Goal: Task Accomplishment & Management: Use online tool/utility

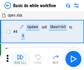
click at [20, 59] on img "button" at bounding box center [20, 57] width 7 height 7
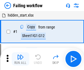
click at [20, 59] on img "button" at bounding box center [20, 57] width 7 height 7
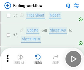
scroll to position [117, 0]
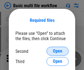
click at [58, 51] on span "Open" at bounding box center [57, 51] width 9 height 4
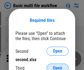
click at [58, 66] on span "Open" at bounding box center [57, 68] width 9 height 4
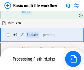
scroll to position [192, 0]
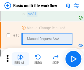
click at [20, 59] on img "button" at bounding box center [20, 57] width 7 height 7
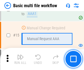
scroll to position [368, 0]
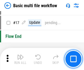
click at [20, 59] on img "button" at bounding box center [20, 57] width 7 height 7
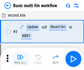
click at [20, 59] on img "button" at bounding box center [20, 57] width 7 height 7
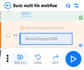
click at [20, 59] on img "button" at bounding box center [20, 57] width 7 height 7
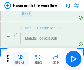
click at [20, 59] on img "button" at bounding box center [20, 57] width 7 height 7
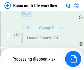
scroll to position [259, 0]
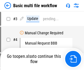
scroll to position [22, 0]
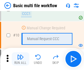
click at [20, 59] on img "button" at bounding box center [20, 57] width 7 height 7
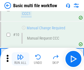
click at [20, 59] on img "button" at bounding box center [20, 57] width 7 height 7
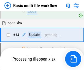
scroll to position [289, 0]
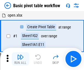
click at [20, 59] on img "button" at bounding box center [20, 57] width 7 height 7
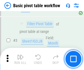
scroll to position [132, 0]
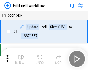
click at [20, 59] on img "button" at bounding box center [21, 57] width 7 height 7
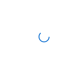
scroll to position [2, 0]
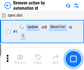
scroll to position [20, 0]
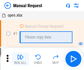
click at [20, 59] on img "button" at bounding box center [20, 57] width 7 height 7
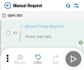
scroll to position [19, 0]
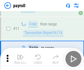
scroll to position [40, 0]
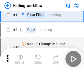
click at [20, 59] on img "button" at bounding box center [20, 57] width 7 height 7
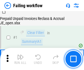
scroll to position [89, 0]
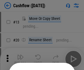
scroll to position [54, 0]
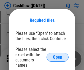
click at [58, 55] on span "Open" at bounding box center [57, 57] width 9 height 4
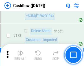
scroll to position [585, 0]
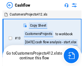
scroll to position [6, 0]
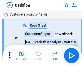
scroll to position [6, 0]
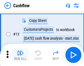
click at [20, 55] on img "button" at bounding box center [20, 53] width 7 height 7
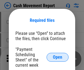
click at [58, 57] on span "Open" at bounding box center [57, 57] width 9 height 4
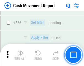
scroll to position [2535, 0]
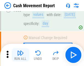
click at [20, 55] on img "button" at bounding box center [20, 53] width 7 height 7
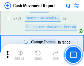
scroll to position [3073, 0]
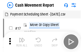
scroll to position [10, 0]
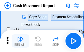
click at [20, 41] on img "button" at bounding box center [20, 39] width 7 height 7
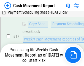
scroll to position [115, 0]
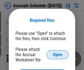
click at [58, 54] on span "Open" at bounding box center [57, 55] width 9 height 4
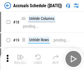
click at [20, 59] on img "button" at bounding box center [20, 57] width 7 height 7
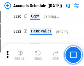
scroll to position [1029, 0]
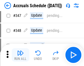
click at [20, 55] on img "button" at bounding box center [20, 53] width 7 height 7
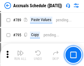
scroll to position [2323, 0]
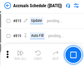
click at [20, 55] on img "button" at bounding box center [20, 53] width 7 height 7
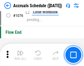
scroll to position [3313, 0]
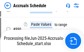
scroll to position [2759, 0]
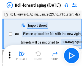
scroll to position [1, 0]
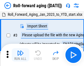
click at [20, 55] on img "button" at bounding box center [20, 53] width 7 height 7
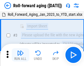
click at [20, 55] on img "button" at bounding box center [20, 53] width 7 height 7
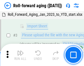
scroll to position [36, 0]
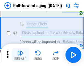
click at [20, 55] on img "button" at bounding box center [20, 53] width 7 height 7
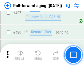
scroll to position [1918, 0]
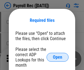
click at [58, 57] on span "Open" at bounding box center [57, 57] width 9 height 4
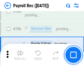
scroll to position [3458, 0]
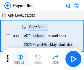
click at [20, 59] on img "button" at bounding box center [20, 57] width 7 height 7
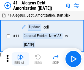
click at [20, 59] on img "button" at bounding box center [20, 57] width 7 height 7
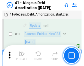
scroll to position [68, 0]
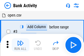
click at [20, 45] on img "button" at bounding box center [20, 43] width 7 height 7
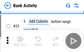
scroll to position [148, 0]
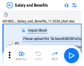
scroll to position [7, 0]
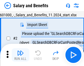
click at [20, 55] on img "button" at bounding box center [20, 53] width 7 height 7
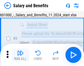
click at [20, 55] on img "button" at bounding box center [20, 53] width 7 height 7
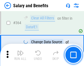
scroll to position [2605, 0]
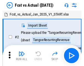
scroll to position [7, 0]
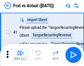
click at [20, 55] on img "button" at bounding box center [20, 53] width 7 height 7
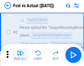
click at [20, 55] on img "button" at bounding box center [20, 53] width 7 height 7
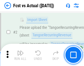
scroll to position [52, 0]
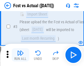
click at [20, 55] on img "button" at bounding box center [20, 53] width 7 height 7
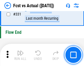
scroll to position [2647, 0]
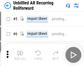
click at [20, 55] on img "button" at bounding box center [20, 53] width 7 height 7
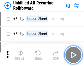
scroll to position [12, 0]
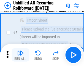
click at [20, 55] on img "button" at bounding box center [20, 53] width 7 height 7
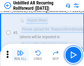
scroll to position [52, 0]
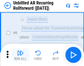
click at [20, 55] on img "button" at bounding box center [20, 53] width 7 height 7
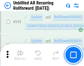
scroll to position [1879, 0]
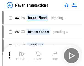
scroll to position [9, 0]
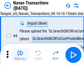
click at [20, 55] on img "button" at bounding box center [20, 53] width 7 height 7
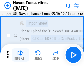
click at [20, 55] on img "button" at bounding box center [20, 53] width 7 height 7
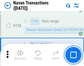
scroll to position [1793, 0]
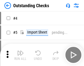
click at [20, 55] on img "button" at bounding box center [20, 53] width 7 height 7
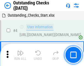
scroll to position [23, 0]
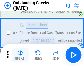
click at [20, 55] on img "button" at bounding box center [20, 53] width 7 height 7
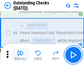
scroll to position [58, 0]
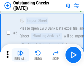
click at [20, 55] on img "button" at bounding box center [20, 53] width 7 height 7
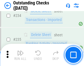
scroll to position [1680, 0]
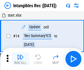
click at [20, 59] on img "button" at bounding box center [20, 57] width 7 height 7
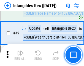
scroll to position [215, 0]
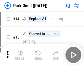
click at [20, 55] on img "button" at bounding box center [20, 53] width 7 height 7
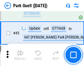
scroll to position [692, 0]
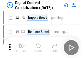
scroll to position [16, 0]
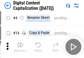
click at [20, 46] on img "button" at bounding box center [20, 44] width 7 height 7
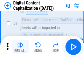
click at [20, 46] on img "button" at bounding box center [20, 44] width 7 height 7
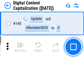
scroll to position [587, 0]
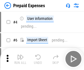
click at [20, 55] on img "button" at bounding box center [20, 57] width 7 height 7
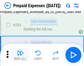
click at [20, 55] on img "button" at bounding box center [20, 53] width 7 height 7
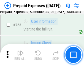
scroll to position [1566, 0]
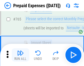
click at [20, 55] on img "button" at bounding box center [20, 53] width 7 height 7
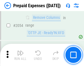
scroll to position [5781, 0]
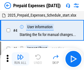
click at [20, 59] on img "button" at bounding box center [20, 57] width 7 height 7
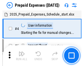
scroll to position [24, 0]
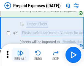
click at [20, 55] on img "button" at bounding box center [20, 53] width 7 height 7
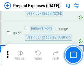
scroll to position [1971, 0]
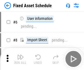
click at [20, 59] on img "button" at bounding box center [20, 57] width 7 height 7
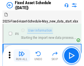
scroll to position [30, 0]
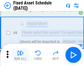
click at [20, 55] on img "button" at bounding box center [20, 53] width 7 height 7
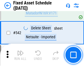
scroll to position [1972, 0]
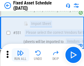
click at [20, 55] on img "button" at bounding box center [20, 53] width 7 height 7
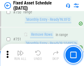
scroll to position [2696, 0]
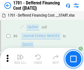
scroll to position [66, 0]
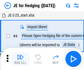
click at [20, 55] on img "button" at bounding box center [20, 57] width 7 height 7
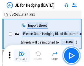
scroll to position [1, 0]
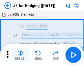
click at [20, 55] on img "button" at bounding box center [20, 53] width 7 height 7
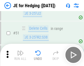
scroll to position [358, 0]
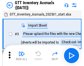
scroll to position [1, 0]
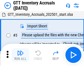
click at [20, 55] on img "button" at bounding box center [20, 53] width 7 height 7
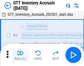
click at [20, 55] on img "button" at bounding box center [20, 53] width 7 height 7
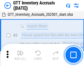
scroll to position [36, 0]
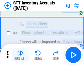
click at [20, 55] on img "button" at bounding box center [20, 53] width 7 height 7
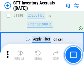
scroll to position [4516, 0]
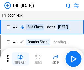
click at [20, 59] on img "button" at bounding box center [20, 57] width 7 height 7
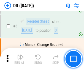
scroll to position [53, 0]
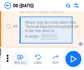
click at [20, 59] on img "button" at bounding box center [20, 57] width 7 height 7
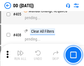
scroll to position [2475, 0]
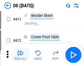
click at [20, 55] on img "button" at bounding box center [20, 53] width 7 height 7
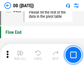
scroll to position [2647, 0]
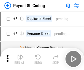
click at [20, 59] on img "button" at bounding box center [20, 57] width 7 height 7
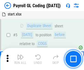
scroll to position [66, 0]
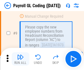
click at [20, 59] on img "button" at bounding box center [20, 57] width 7 height 7
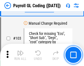
scroll to position [1298, 0]
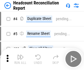
click at [20, 59] on img "button" at bounding box center [20, 57] width 7 height 7
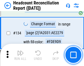
scroll to position [665, 0]
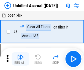
click at [20, 59] on img "button" at bounding box center [20, 57] width 7 height 7
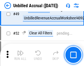
scroll to position [502, 0]
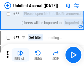
click at [20, 55] on img "button" at bounding box center [20, 53] width 7 height 7
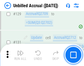
scroll to position [1647, 0]
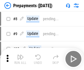
click at [20, 59] on img "button" at bounding box center [20, 57] width 7 height 7
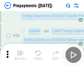
scroll to position [35, 0]
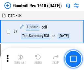
scroll to position [95, 0]
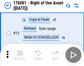
scroll to position [36, 0]
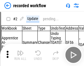
click at [20, 55] on img "button" at bounding box center [20, 53] width 7 height 7
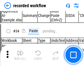
scroll to position [1729, 0]
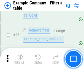
scroll to position [506, 0]
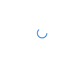
scroll to position [9, 0]
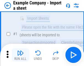
click at [20, 55] on img "button" at bounding box center [20, 53] width 7 height 7
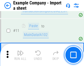
scroll to position [122, 0]
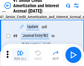
click at [20, 55] on img "button" at bounding box center [20, 53] width 7 height 7
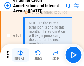
click at [20, 55] on img "button" at bounding box center [20, 53] width 7 height 7
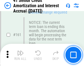
scroll to position [592, 0]
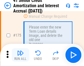
click at [20, 55] on img "button" at bounding box center [20, 53] width 7 height 7
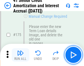
scroll to position [648, 0]
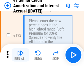
click at [20, 55] on img "button" at bounding box center [20, 53] width 7 height 7
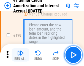
click at [20, 55] on img "button" at bounding box center [20, 53] width 7 height 7
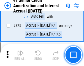
scroll to position [1413, 0]
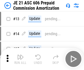
click at [20, 55] on img "button" at bounding box center [20, 57] width 7 height 7
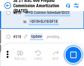
scroll to position [1033, 0]
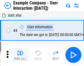
click at [20, 55] on img "button" at bounding box center [20, 53] width 7 height 7
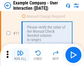
click at [20, 55] on img "button" at bounding box center [20, 53] width 7 height 7
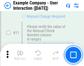
scroll to position [120, 0]
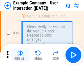
click at [20, 55] on img "button" at bounding box center [20, 53] width 7 height 7
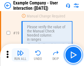
click at [20, 55] on img "button" at bounding box center [20, 53] width 7 height 7
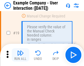
click at [20, 55] on img "button" at bounding box center [20, 53] width 7 height 7
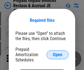
click at [58, 54] on span "Open" at bounding box center [57, 55] width 9 height 4
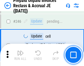
scroll to position [747, 0]
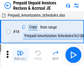
click at [20, 55] on img "button" at bounding box center [20, 53] width 7 height 7
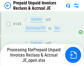
scroll to position [481, 0]
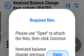
click at [58, 53] on span "Open" at bounding box center [57, 55] width 9 height 4
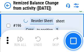
scroll to position [1064, 0]
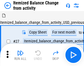
scroll to position [9, 0]
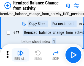
click at [20, 55] on img "button" at bounding box center [20, 53] width 7 height 7
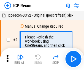
scroll to position [2, 0]
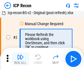
click at [20, 59] on img "button" at bounding box center [20, 57] width 7 height 7
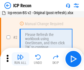
click at [20, 59] on img "button" at bounding box center [20, 57] width 7 height 7
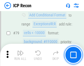
scroll to position [542, 0]
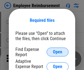
click at [58, 52] on span "Open" at bounding box center [57, 52] width 9 height 4
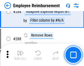
scroll to position [1503, 0]
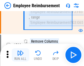
click at [20, 55] on img "button" at bounding box center [20, 53] width 7 height 7
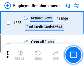
scroll to position [3312, 0]
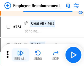
click at [20, 55] on img "button" at bounding box center [20, 53] width 7 height 7
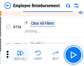
click at [20, 55] on img "button" at bounding box center [20, 53] width 7 height 7
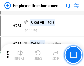
scroll to position [3880, 0]
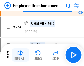
click at [20, 55] on img "button" at bounding box center [20, 53] width 7 height 7
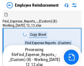
scroll to position [19, 0]
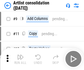
click at [20, 59] on img "button" at bounding box center [20, 57] width 7 height 7
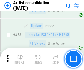
scroll to position [2422, 0]
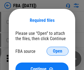
click at [58, 51] on span "Open" at bounding box center [57, 51] width 9 height 4
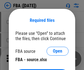
scroll to position [21, 0]
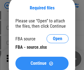
click at [42, 63] on span "Continue" at bounding box center [39, 63] width 16 height 4
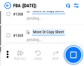
scroll to position [5940, 0]
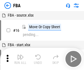
scroll to position [6, 0]
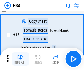
click at [20, 59] on img "button" at bounding box center [20, 57] width 7 height 7
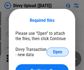
click at [58, 52] on span "Open" at bounding box center [57, 52] width 9 height 4
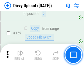
scroll to position [573, 0]
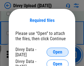
click at [58, 52] on span "Open" at bounding box center [57, 52] width 9 height 4
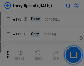
scroll to position [698, 0]
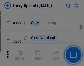
scroll to position [804, 0]
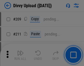
scroll to position [939, 0]
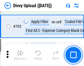
scroll to position [3784, 0]
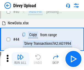
click at [20, 59] on img "button" at bounding box center [20, 57] width 7 height 7
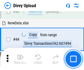
scroll to position [61, 0]
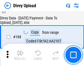
scroll to position [651, 0]
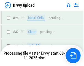
scroll to position [573, 0]
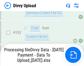
scroll to position [741, 0]
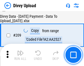
scroll to position [1017, 0]
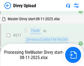
scroll to position [1069, 0]
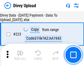
scroll to position [1261, 0]
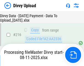
scroll to position [1143, 0]
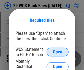
click at [58, 52] on span "Open" at bounding box center [57, 52] width 9 height 4
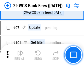
scroll to position [539, 0]
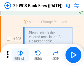
click at [20, 55] on img "button" at bounding box center [20, 53] width 7 height 7
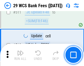
scroll to position [2783, 0]
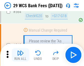
click at [20, 55] on img "button" at bounding box center [20, 53] width 7 height 7
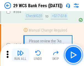
scroll to position [2991, 0]
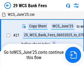
scroll to position [110, 0]
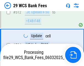
scroll to position [2920, 0]
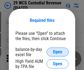
click at [58, 52] on span "Open" at bounding box center [57, 52] width 9 height 4
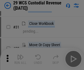
scroll to position [119, 0]
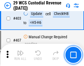
scroll to position [2562, 0]
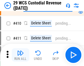
click at [20, 55] on img "button" at bounding box center [20, 53] width 7 height 7
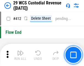
scroll to position [2641, 0]
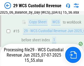
scroll to position [125, 0]
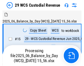
scroll to position [13, 0]
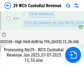
scroll to position [284, 0]
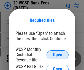
click at [58, 54] on span "Open" at bounding box center [57, 55] width 9 height 4
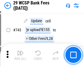
scroll to position [2787, 0]
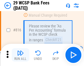
click at [20, 55] on img "button" at bounding box center [20, 53] width 7 height 7
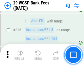
scroll to position [3509, 0]
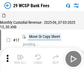
click at [20, 55] on img "button" at bounding box center [20, 57] width 7 height 7
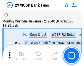
scroll to position [13, 0]
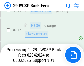
scroll to position [3325, 0]
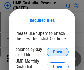
click at [58, 52] on span "Open" at bounding box center [57, 52] width 9 height 4
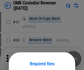
scroll to position [43, 0]
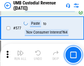
scroll to position [2579, 0]
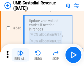
click at [20, 55] on img "button" at bounding box center [20, 53] width 7 height 7
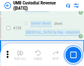
scroll to position [3412, 0]
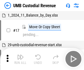
scroll to position [4, 0]
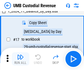
click at [20, 59] on img "button" at bounding box center [20, 57] width 7 height 7
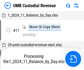
scroll to position [4, 0]
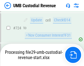
scroll to position [3375, 0]
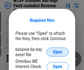
click at [58, 52] on span "Open" at bounding box center [57, 52] width 9 height 4
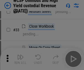
scroll to position [126, 0]
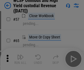
scroll to position [241, 0]
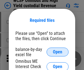
click at [58, 52] on span "Open" at bounding box center [57, 52] width 9 height 4
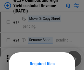
scroll to position [43, 0]
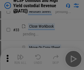
scroll to position [126, 0]
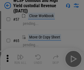
scroll to position [241, 0]
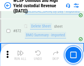
scroll to position [4681, 0]
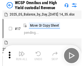
scroll to position [3, 0]
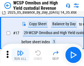
click at [20, 55] on img "button" at bounding box center [20, 53] width 7 height 7
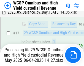
scroll to position [115, 0]
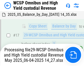
scroll to position [115, 0]
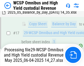
scroll to position [115, 0]
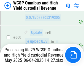
scroll to position [4645, 0]
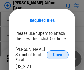
click at [58, 53] on span "Open" at bounding box center [57, 55] width 9 height 4
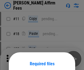
scroll to position [43, 0]
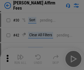
scroll to position [113, 0]
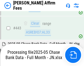
scroll to position [1444, 0]
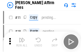
scroll to position [6, 0]
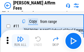
click at [20, 41] on img "button" at bounding box center [20, 39] width 7 height 7
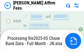
scroll to position [1451, 0]
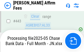
scroll to position [1451, 0]
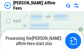
scroll to position [1451, 0]
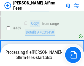
scroll to position [1444, 0]
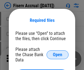
click at [58, 53] on span "Open" at bounding box center [57, 55] width 9 height 4
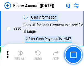
scroll to position [1753, 0]
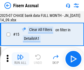
click at [20, 59] on img "button" at bounding box center [20, 57] width 7 height 7
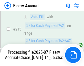
scroll to position [1746, 0]
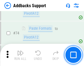
scroll to position [403, 0]
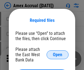
click at [58, 54] on span "Open" at bounding box center [57, 55] width 9 height 4
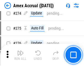
scroll to position [1371, 0]
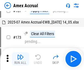
click at [20, 59] on img "button" at bounding box center [20, 57] width 7 height 7
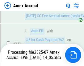
scroll to position [1683, 0]
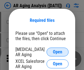
click at [58, 51] on span "Open" at bounding box center [57, 52] width 9 height 4
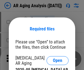
scroll to position [9, 0]
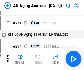
scroll to position [6, 0]
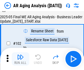
click at [20, 59] on img "button" at bounding box center [20, 57] width 7 height 7
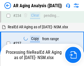
scroll to position [857, 0]
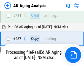
scroll to position [851, 0]
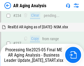
scroll to position [851, 0]
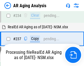
scroll to position [851, 0]
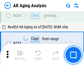
scroll to position [851, 0]
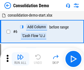
click at [20, 59] on img "button" at bounding box center [20, 57] width 7 height 7
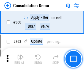
scroll to position [1854, 0]
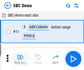
click at [20, 59] on img "button" at bounding box center [20, 57] width 7 height 7
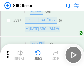
scroll to position [1455, 0]
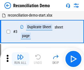
click at [20, 59] on img "button" at bounding box center [20, 57] width 7 height 7
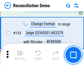
scroll to position [657, 0]
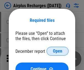
click at [58, 51] on span "Open" at bounding box center [57, 51] width 9 height 4
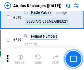
scroll to position [2380, 0]
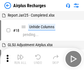
click at [20, 59] on img "button" at bounding box center [20, 57] width 7 height 7
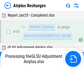
scroll to position [24, 0]
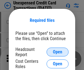
click at [58, 52] on span "Open" at bounding box center [57, 52] width 9 height 4
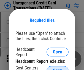
click at [58, 68] on span "Open" at bounding box center [57, 70] width 9 height 4
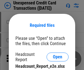
scroll to position [5, 0]
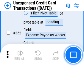
scroll to position [1422, 0]
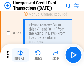
click at [20, 55] on img "button" at bounding box center [20, 53] width 7 height 7
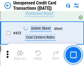
scroll to position [1886, 0]
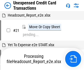
scroll to position [9, 0]
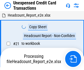
scroll to position [9, 0]
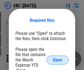
click at [58, 60] on span "Open" at bounding box center [57, 60] width 9 height 4
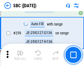
scroll to position [1081, 0]
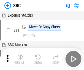
scroll to position [6, 0]
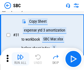
click at [20, 59] on img "button" at bounding box center [20, 57] width 7 height 7
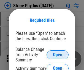
click at [58, 54] on span "Open" at bounding box center [57, 55] width 9 height 4
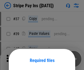
scroll to position [40, 0]
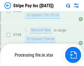
scroll to position [2867, 0]
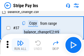
click at [20, 45] on img "button" at bounding box center [20, 43] width 7 height 7
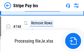
scroll to position [2855, 0]
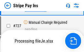
scroll to position [2855, 0]
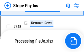
scroll to position [2855, 0]
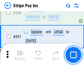
scroll to position [788, 0]
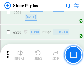
click at [20, 55] on img "button" at bounding box center [20, 53] width 7 height 7
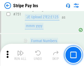
scroll to position [2848, 0]
